Goal: Find specific page/section: Find specific page/section

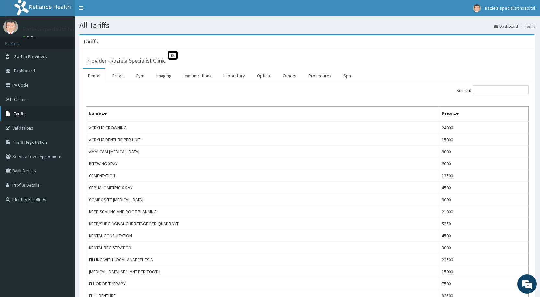
click at [31, 117] on link "Tariffs" at bounding box center [37, 113] width 75 height 14
click at [482, 89] on input "Search:" at bounding box center [501, 90] width 56 height 10
click at [315, 75] on link "Procedures" at bounding box center [319, 76] width 33 height 14
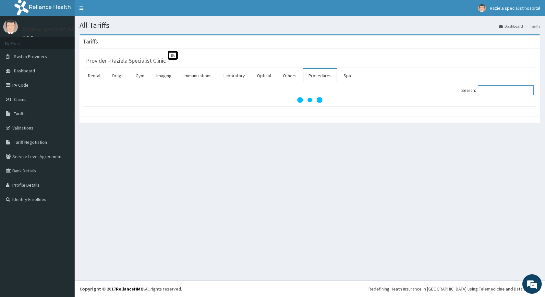
click at [508, 91] on input "Search:" at bounding box center [506, 90] width 56 height 10
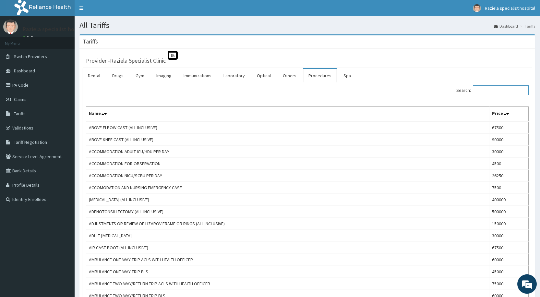
click at [508, 91] on input "Search:" at bounding box center [501, 90] width 56 height 10
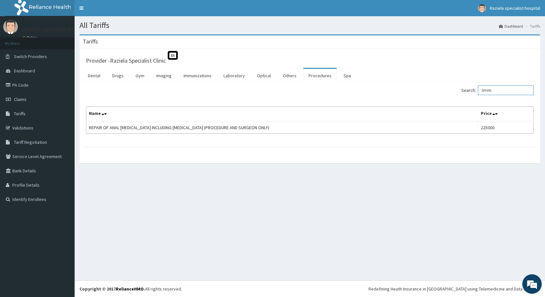
type input "SPHIN"
